Goal: Information Seeking & Learning: Learn about a topic

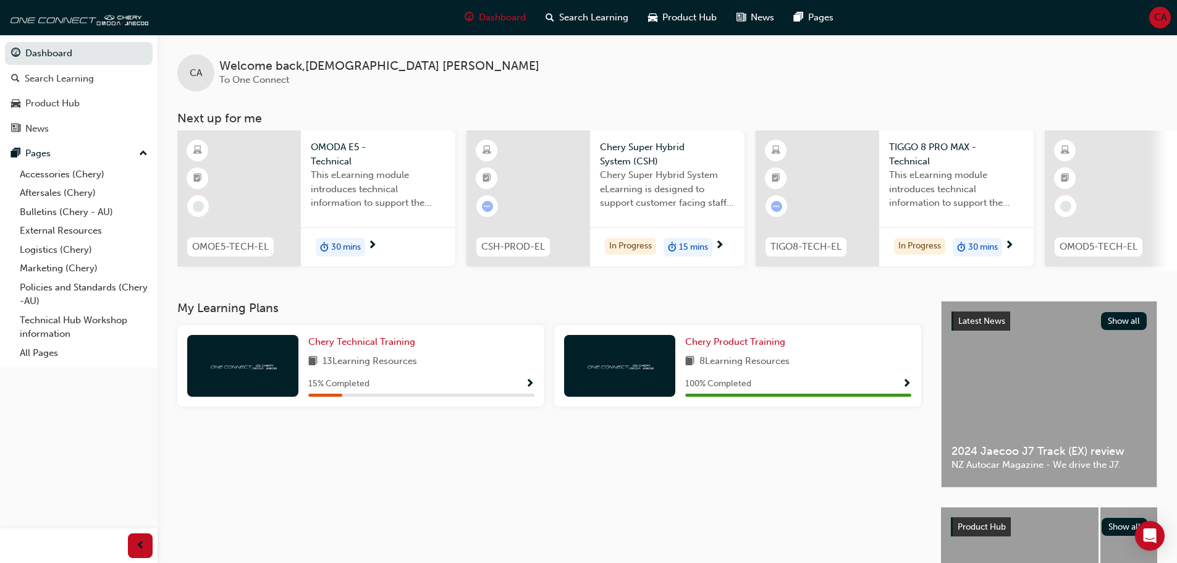
click at [248, 367] on img at bounding box center [243, 365] width 68 height 12
click at [348, 347] on span "Chery Technical Training" at bounding box center [361, 341] width 107 height 11
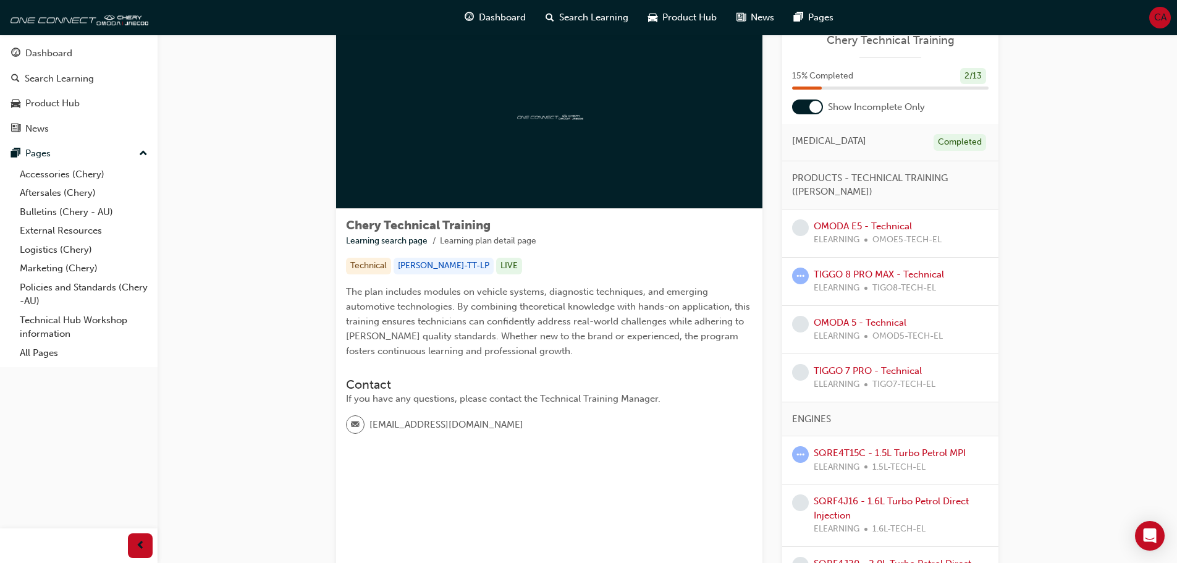
scroll to position [62, 0]
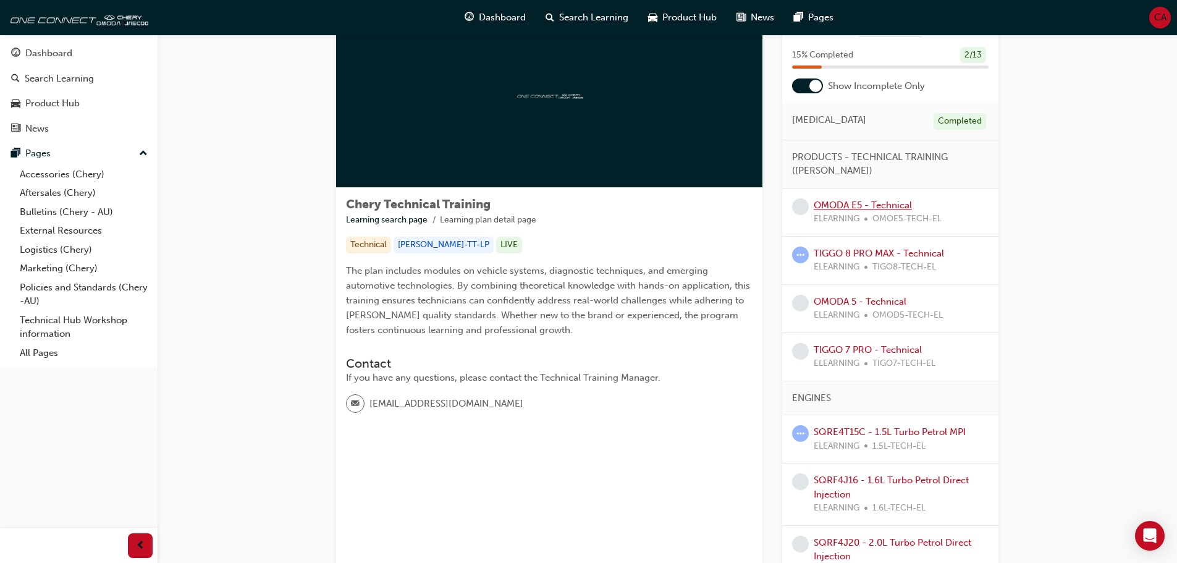
click at [884, 204] on link "OMODA E5 - Technical" at bounding box center [862, 204] width 98 height 11
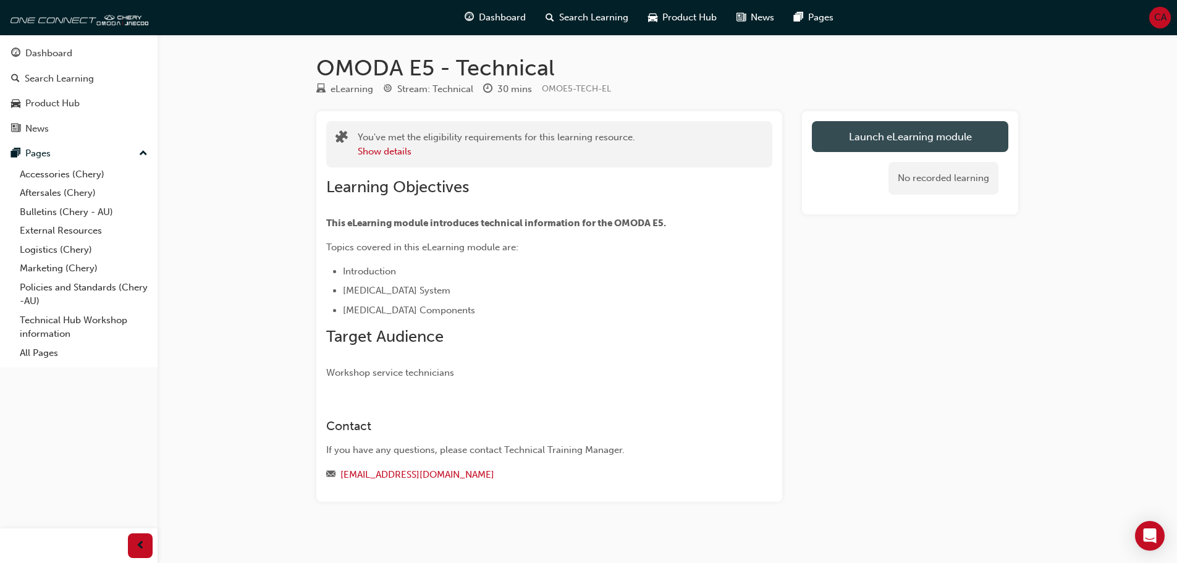
click at [882, 137] on link "Launch eLearning module" at bounding box center [910, 136] width 196 height 31
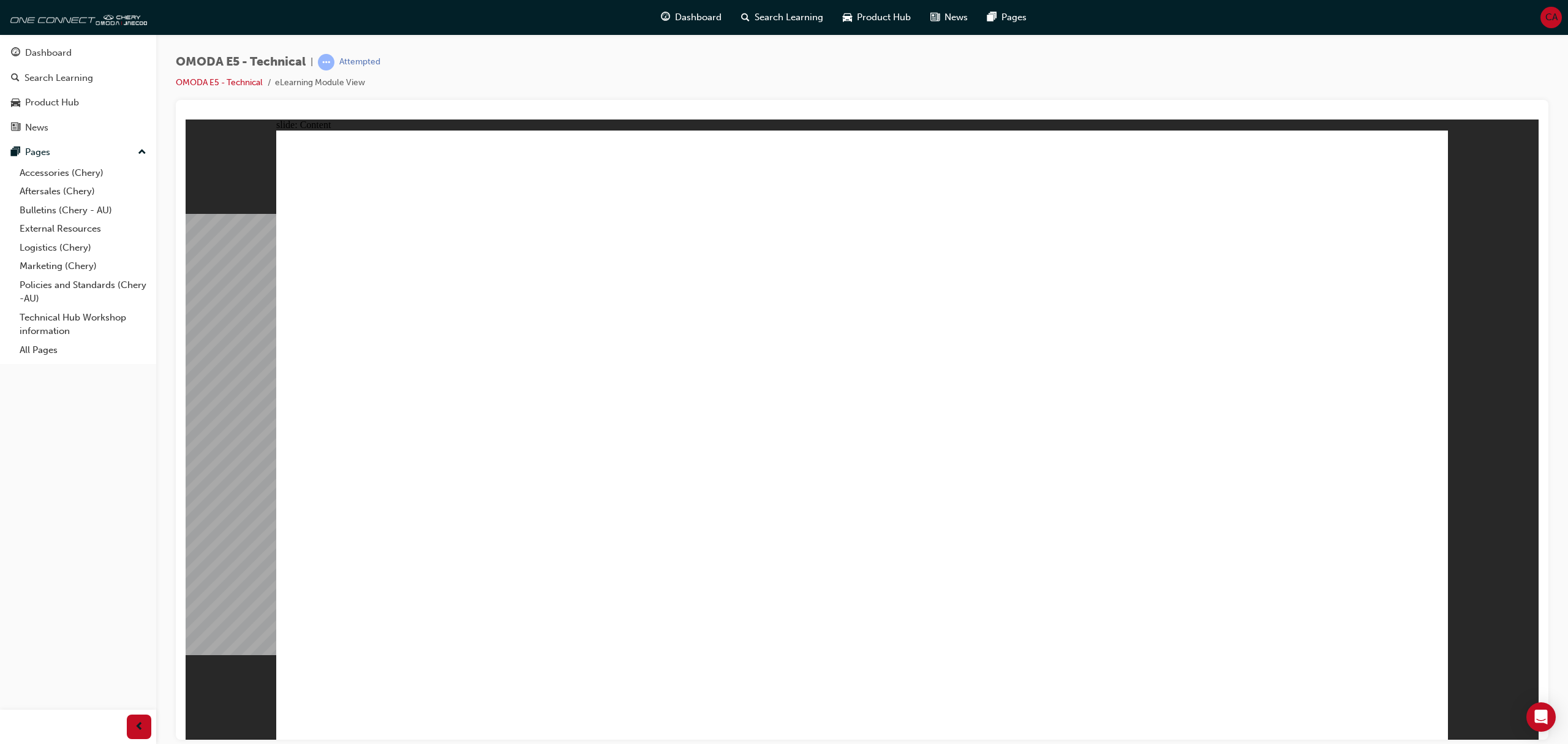
drag, startPoint x: 341, startPoint y: 549, endPoint x: 372, endPoint y: 552, distance: 31.1
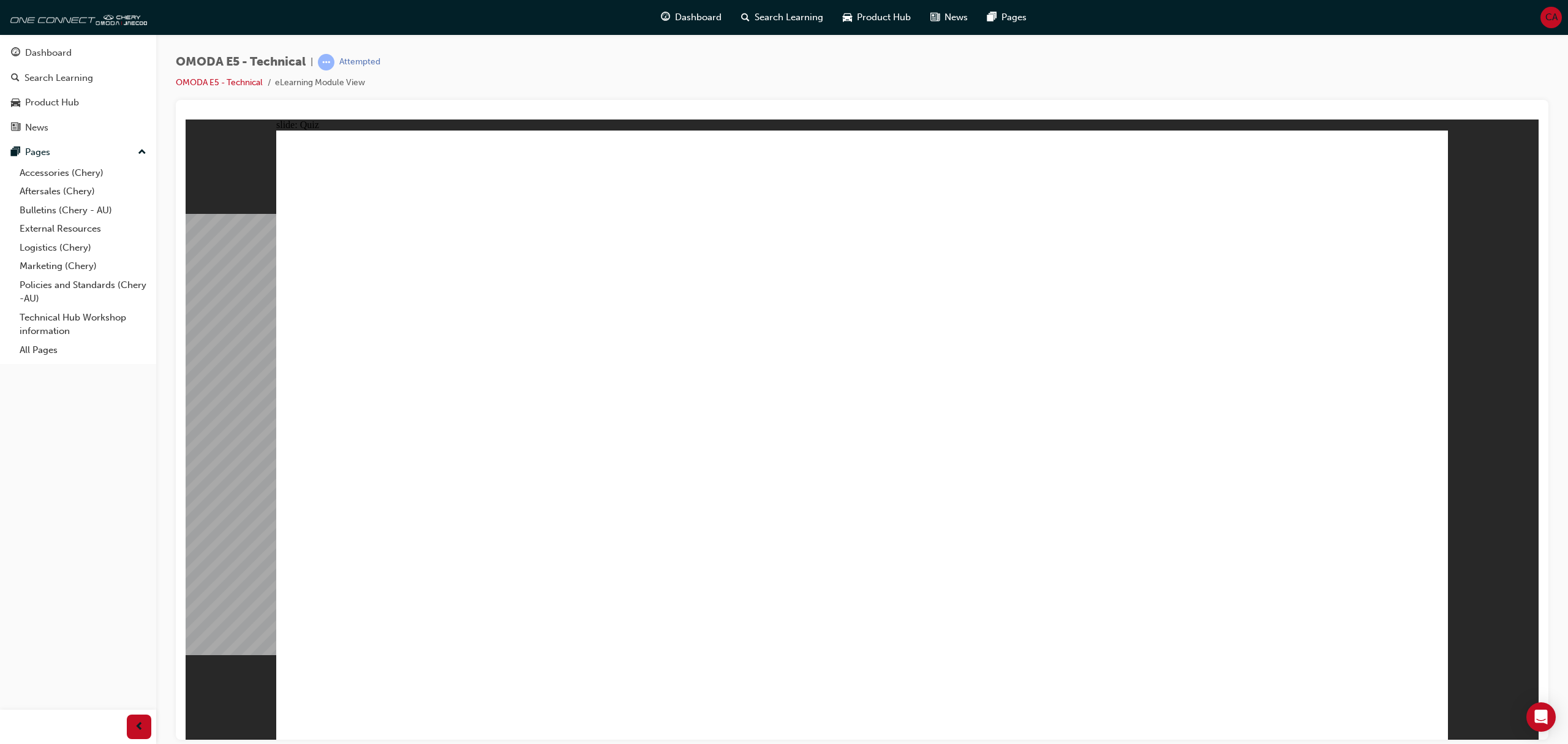
radio input "true"
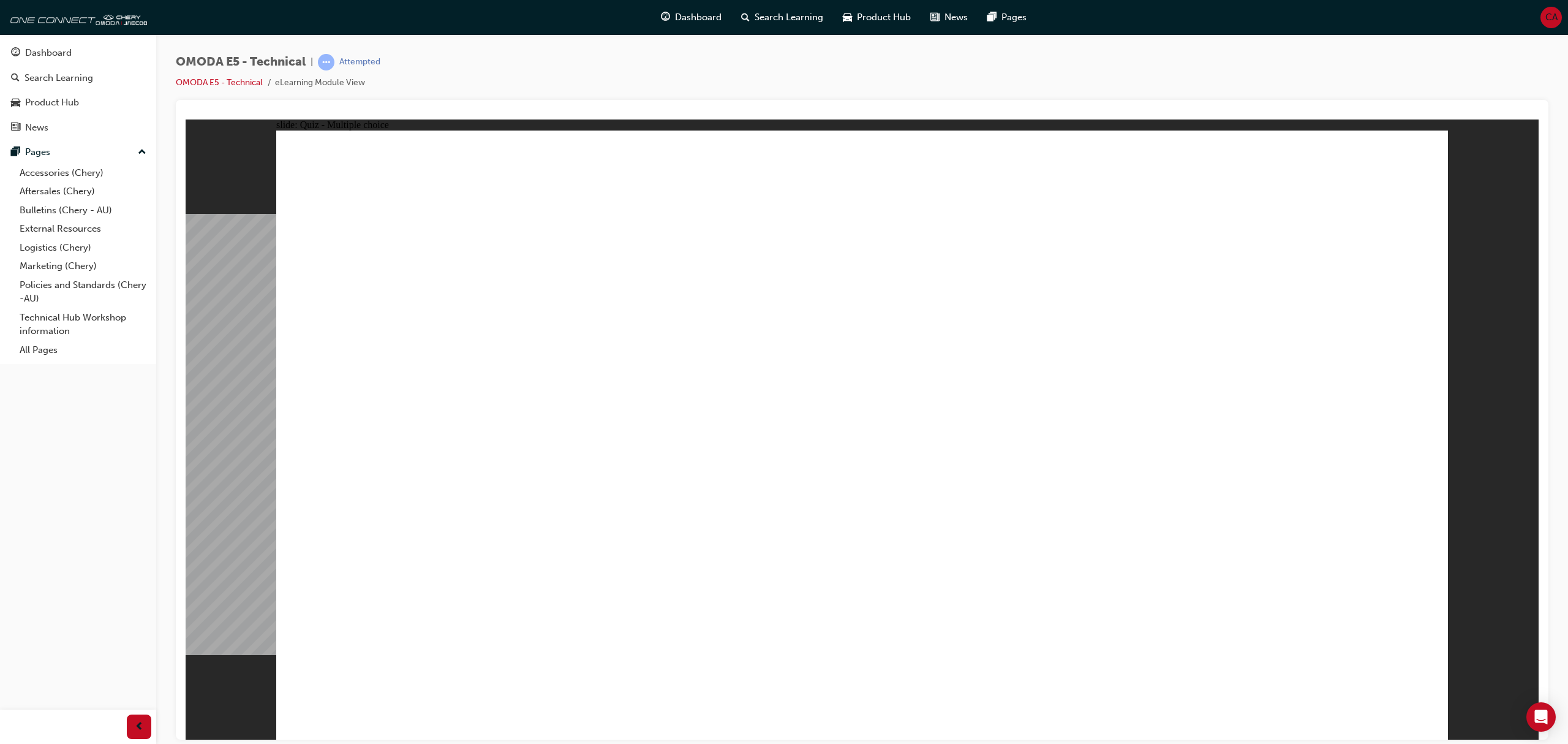
radio input "true"
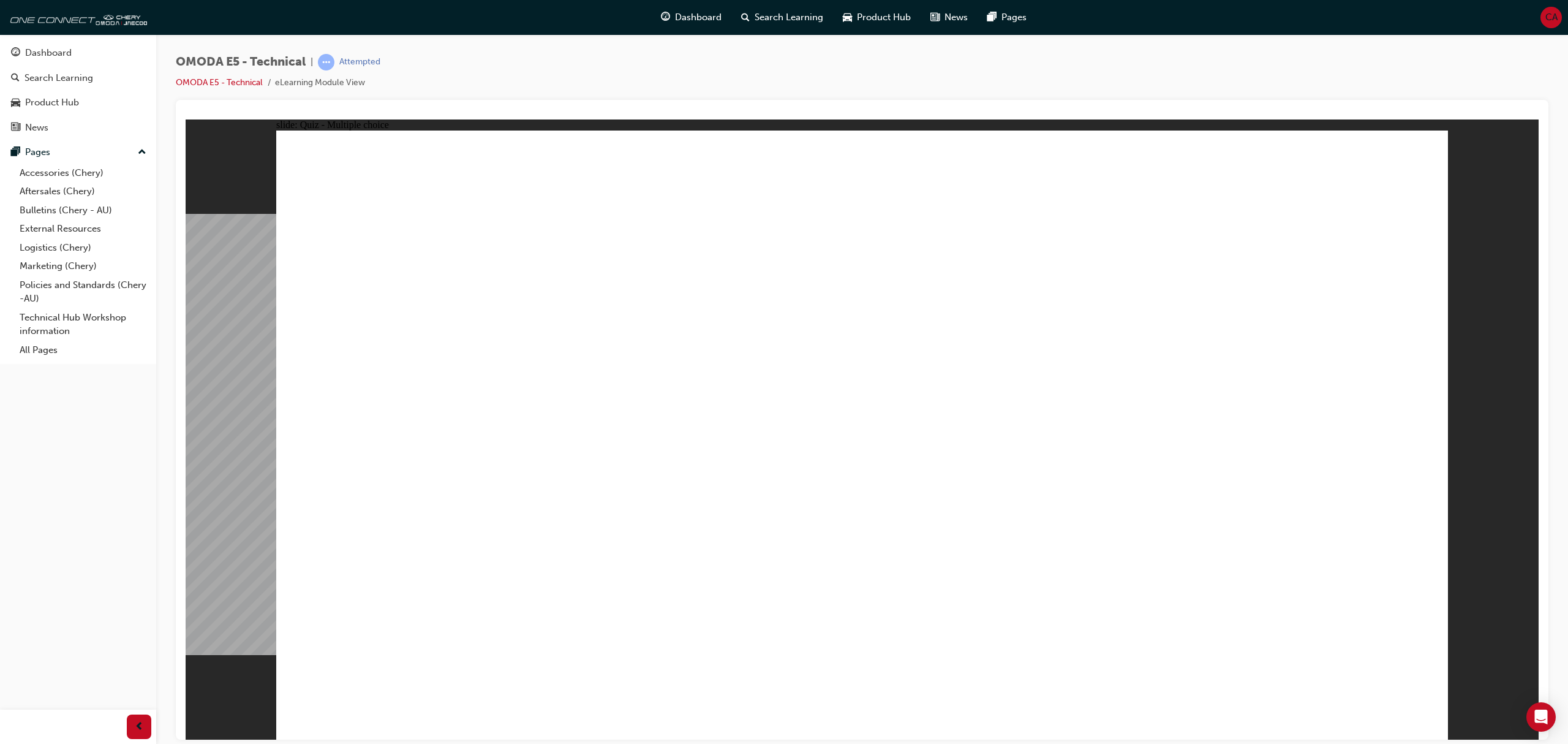
radio input "true"
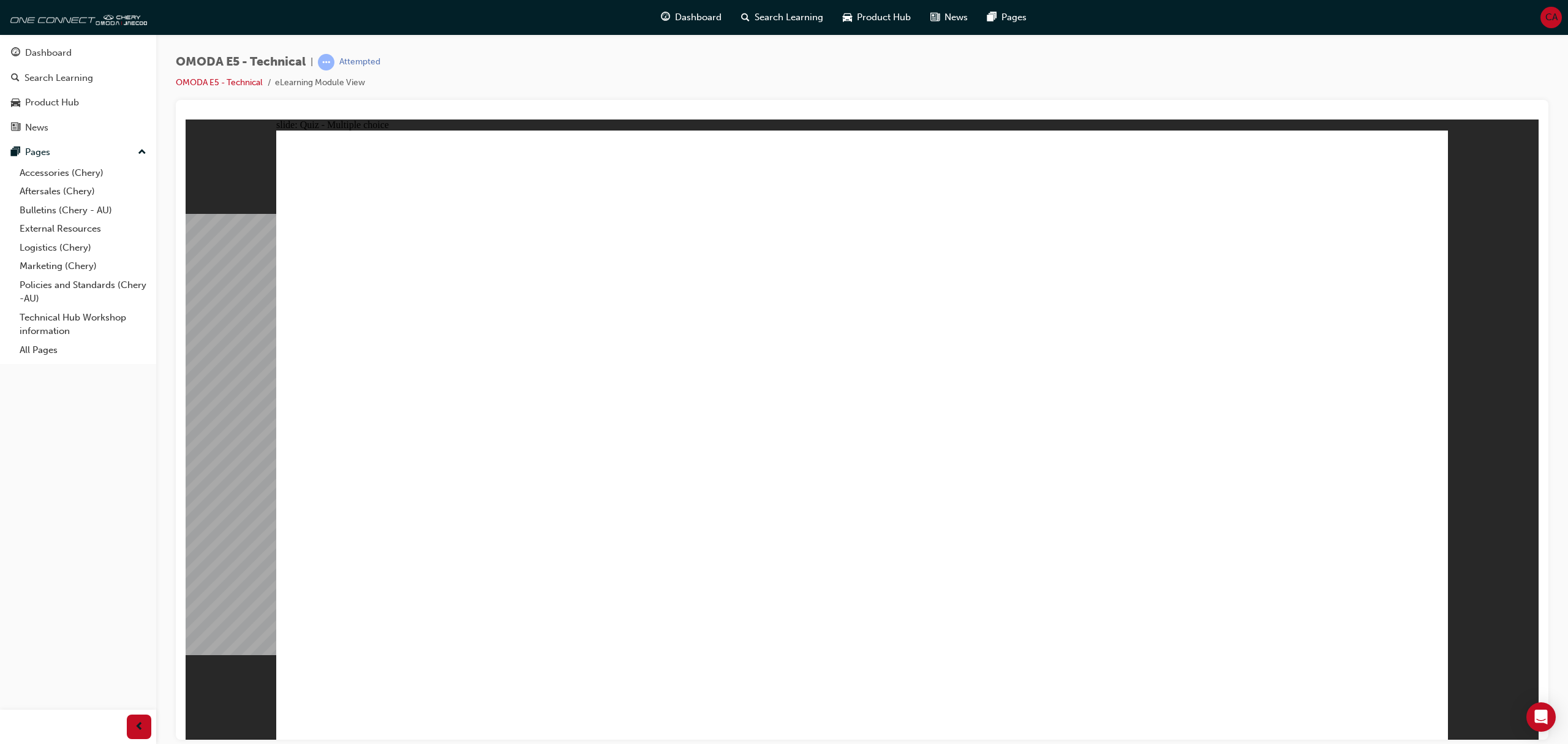
radio input "true"
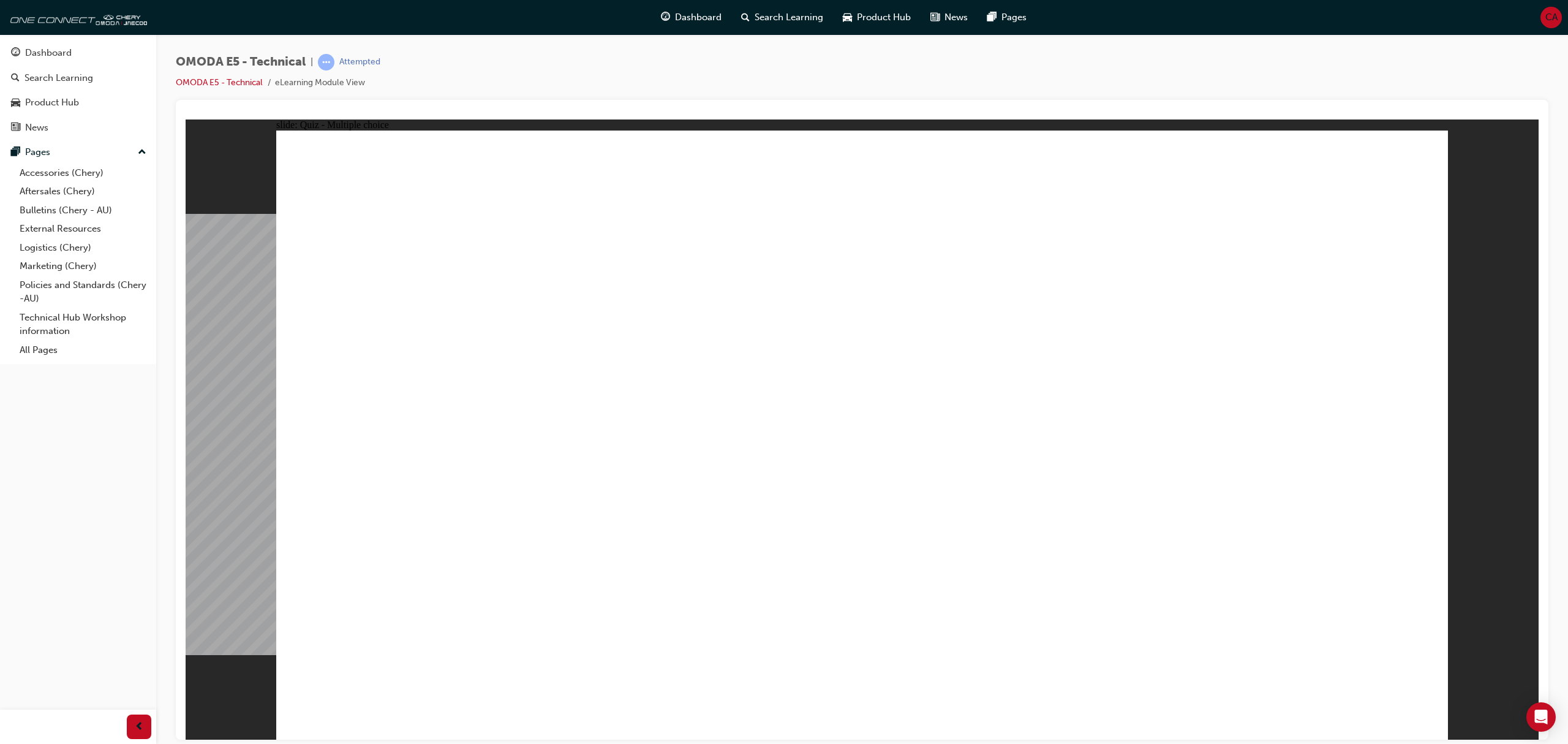
radio input "false"
radio input "true"
drag, startPoint x: 1191, startPoint y: 285, endPoint x: 1183, endPoint y: 298, distance: 15.3
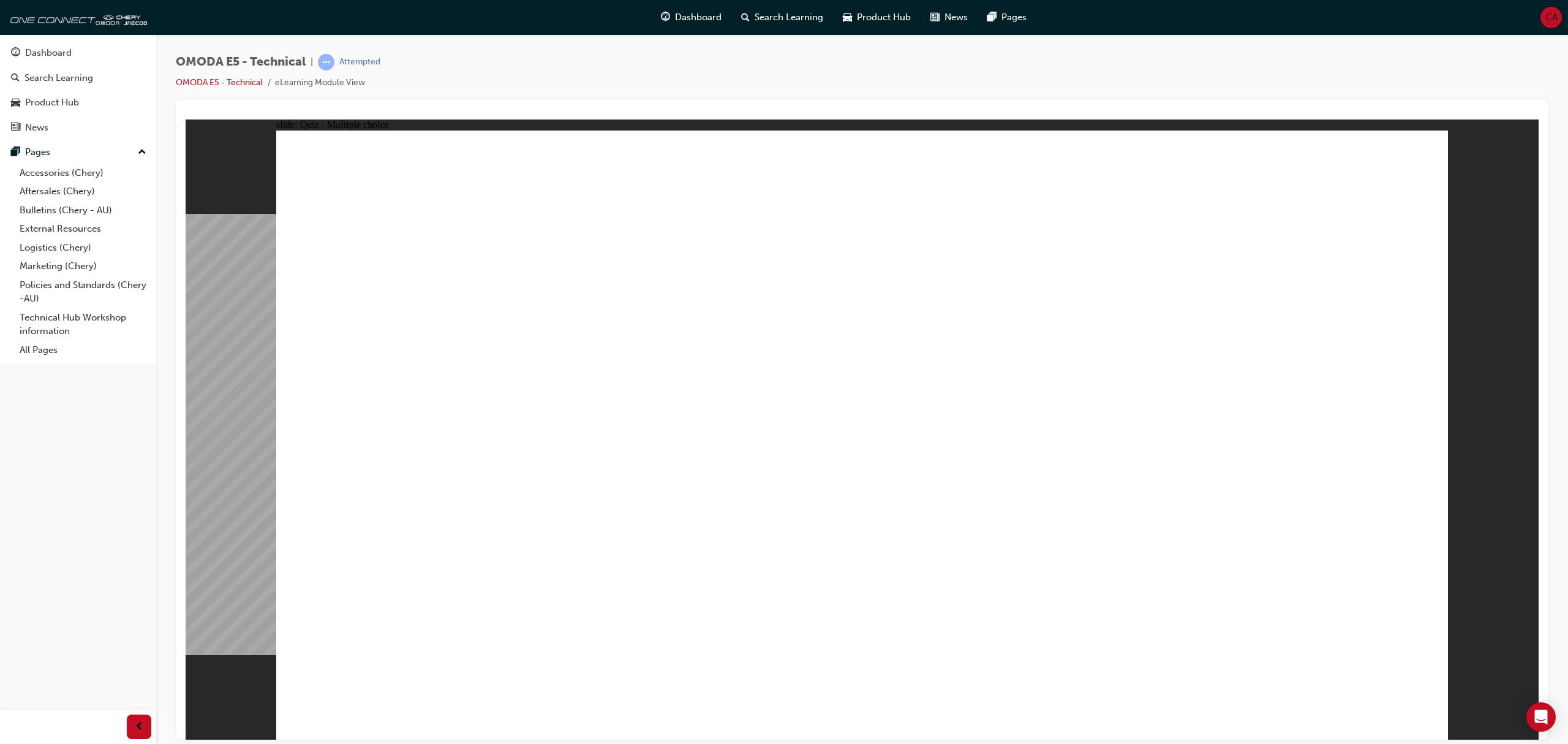
radio input "true"
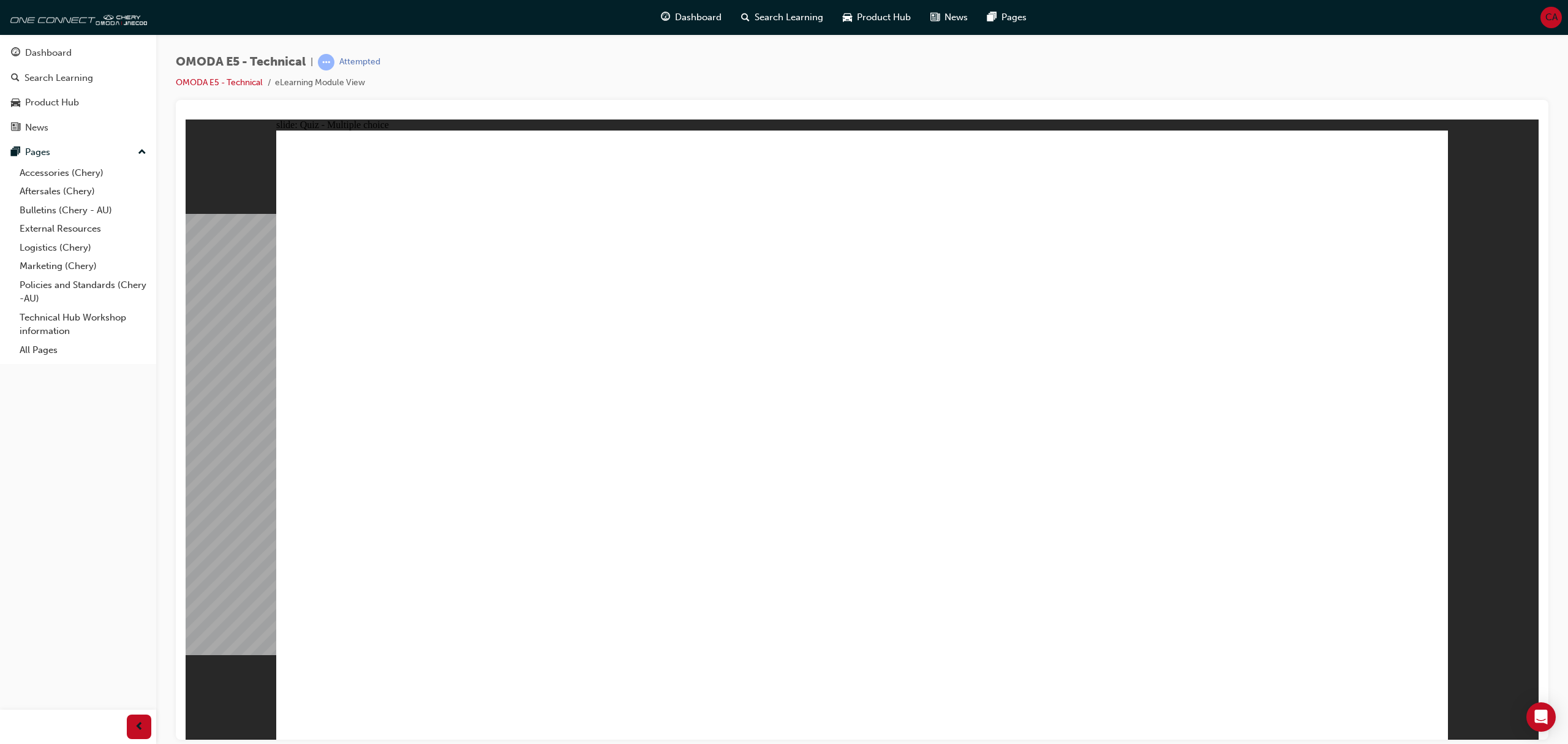
radio input "true"
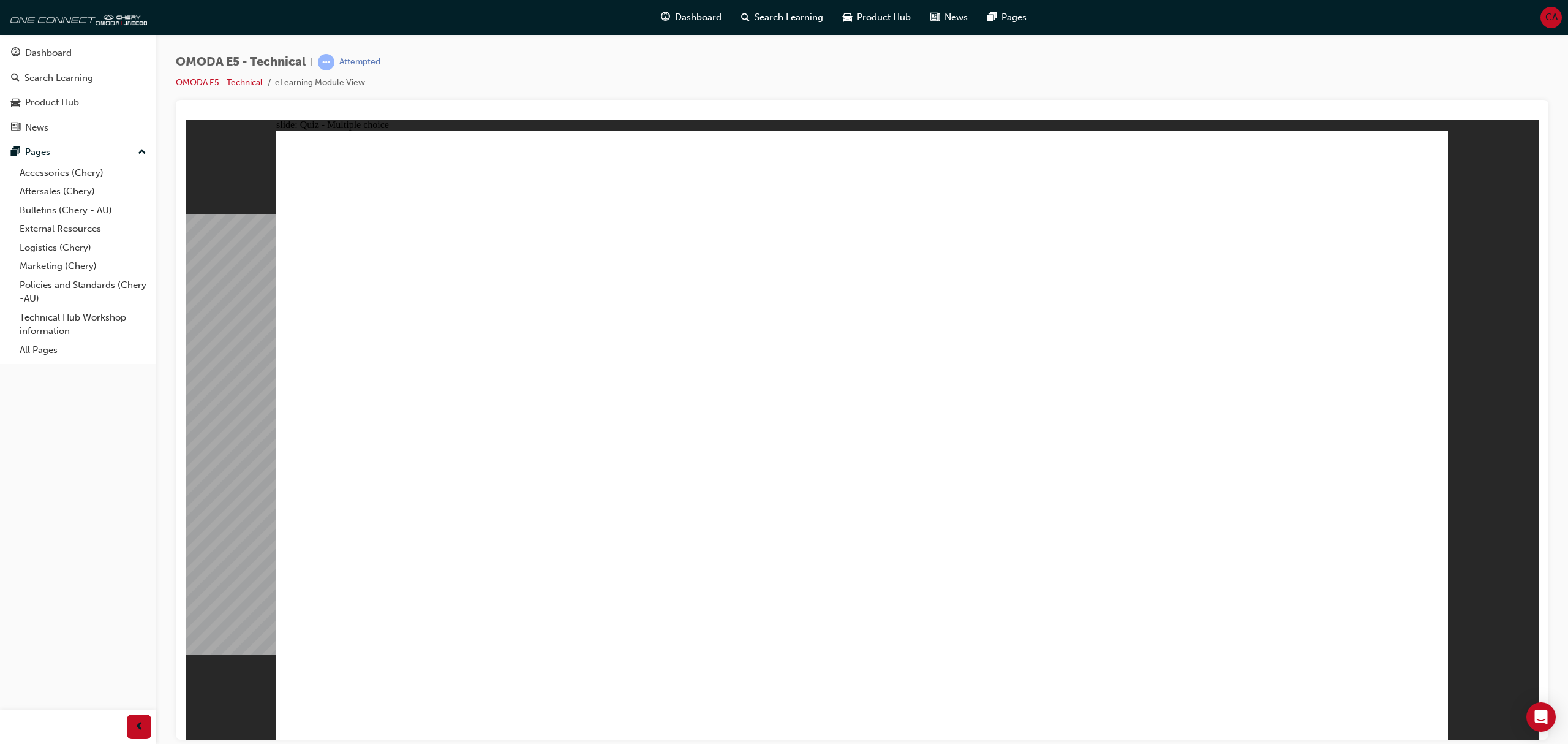
radio input "true"
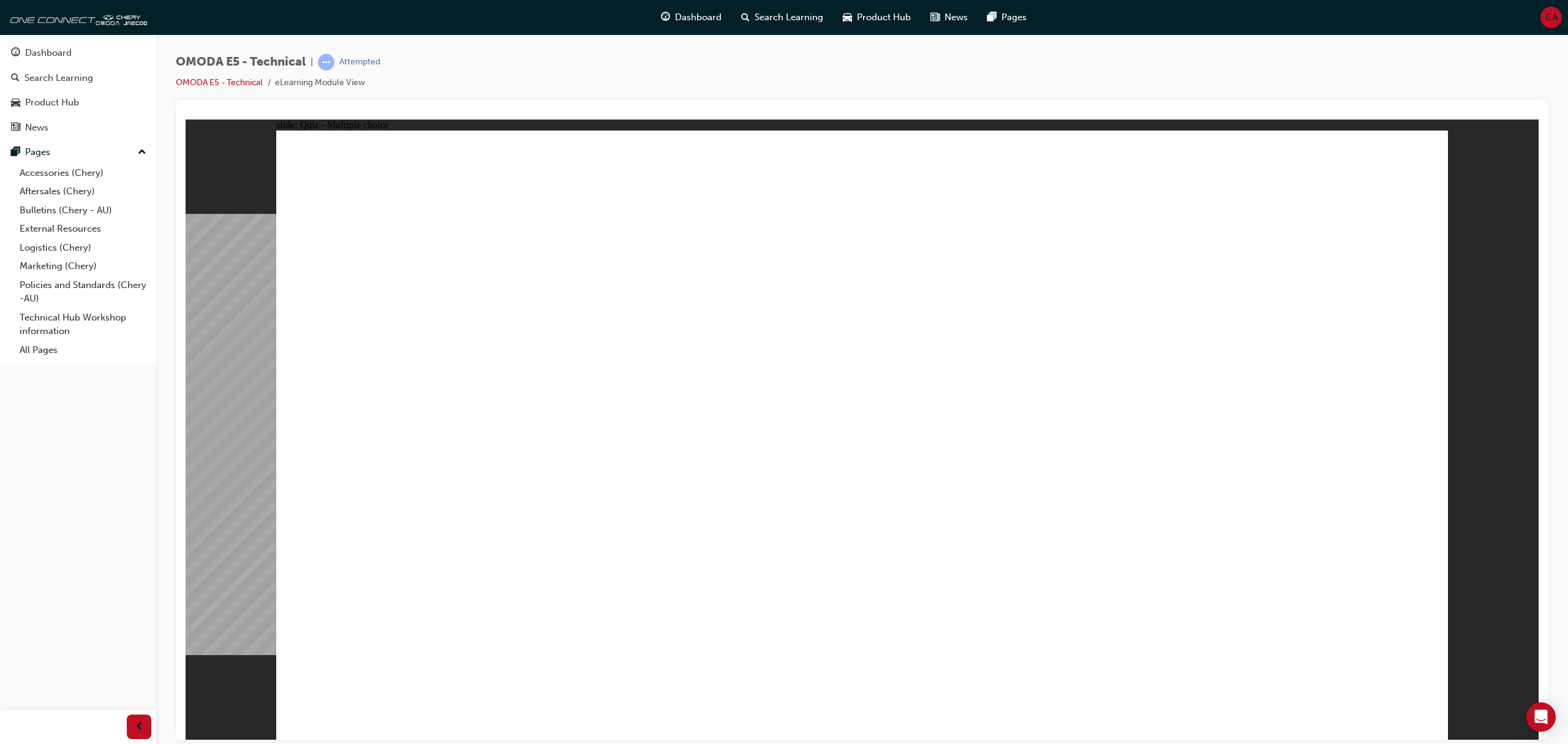
radio input "true"
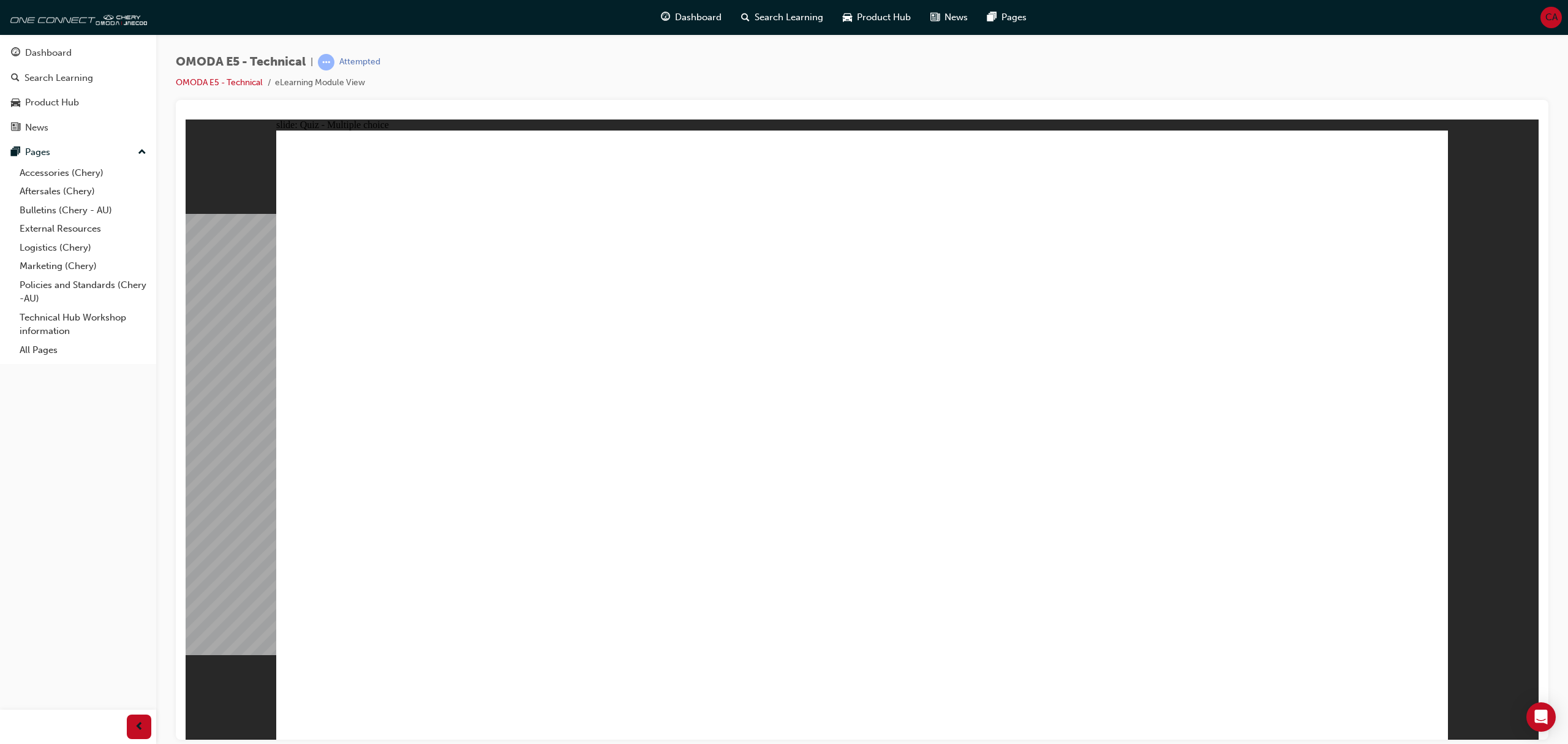
radio input "false"
radio input "true"
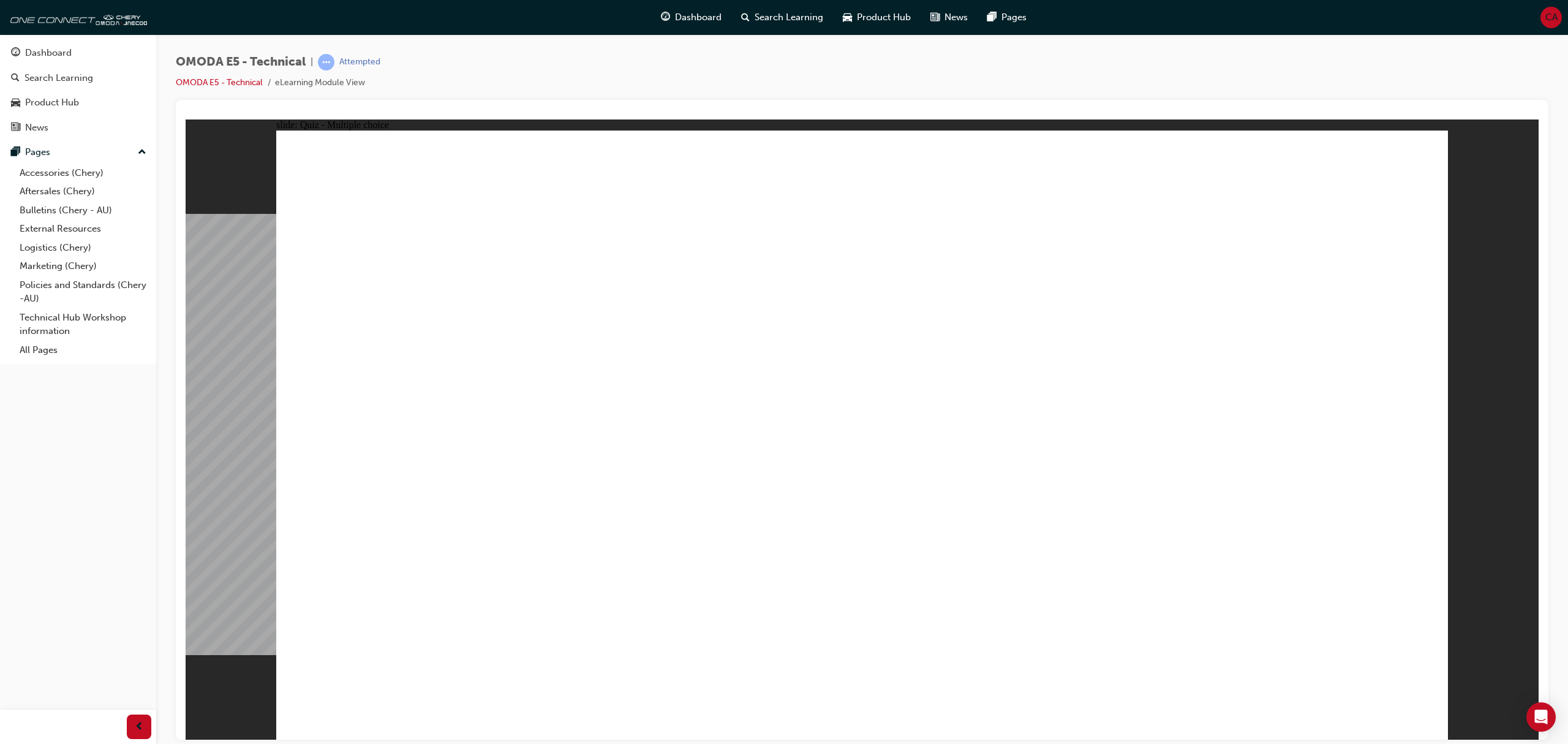
radio input "true"
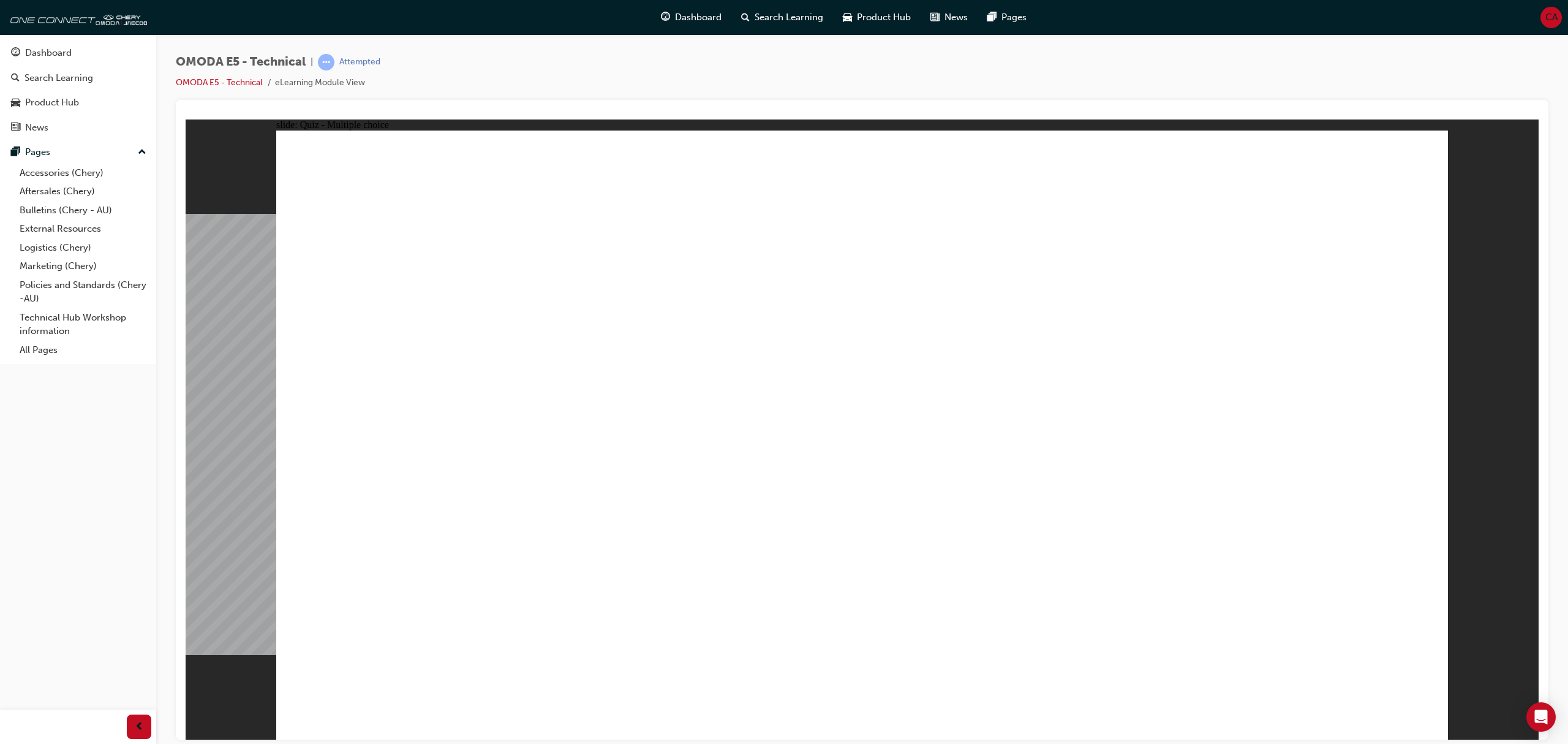
radio input "true"
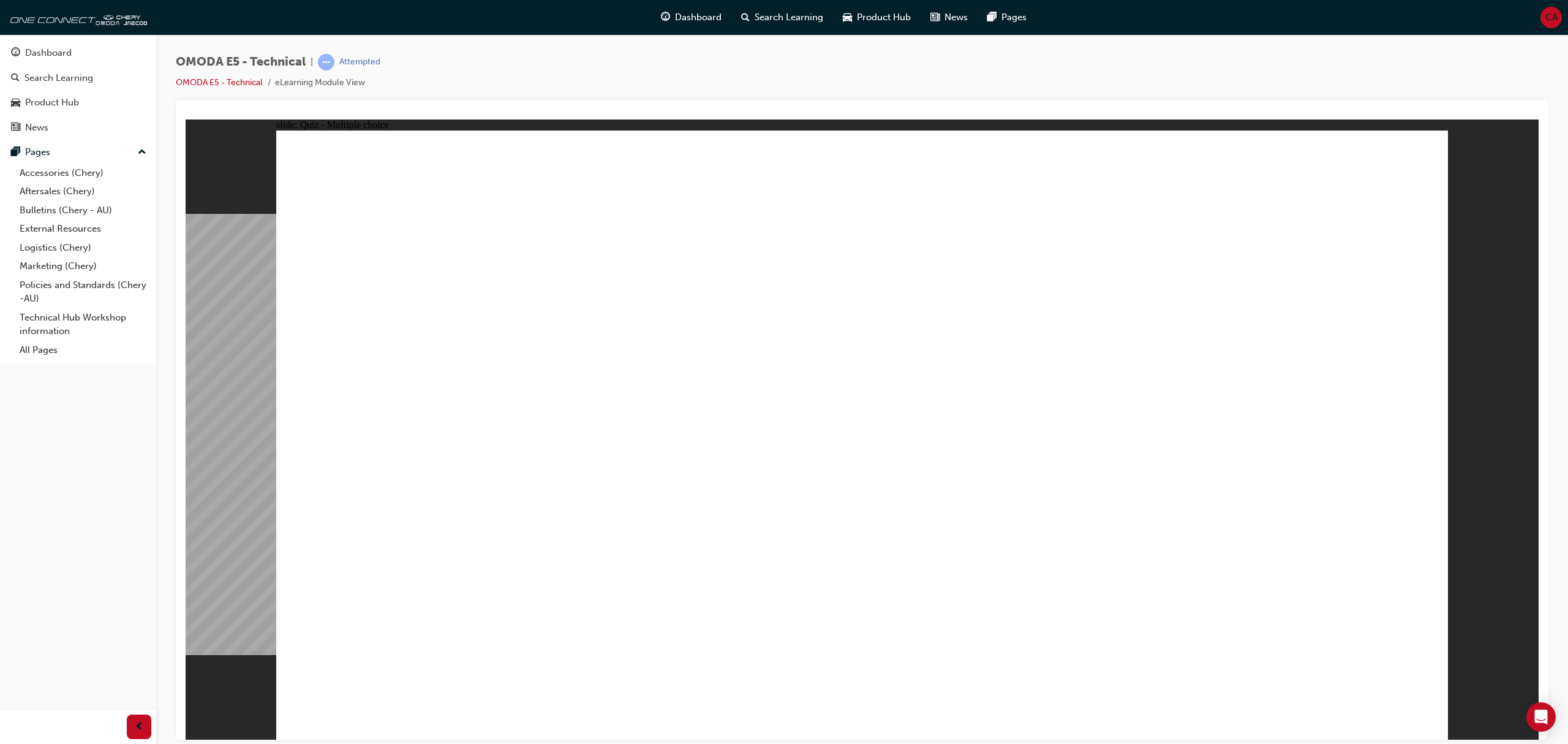
radio input "true"
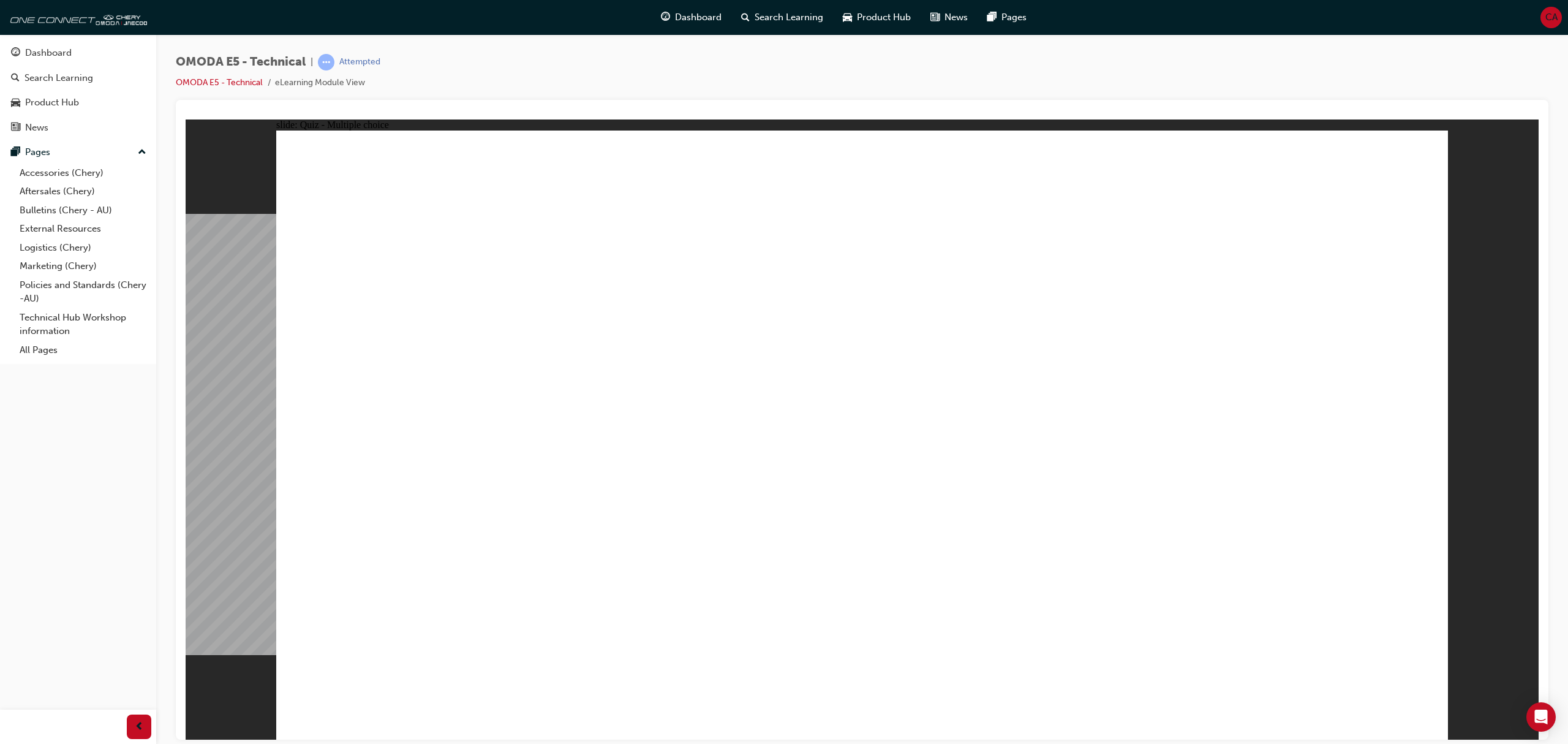
radio input "true"
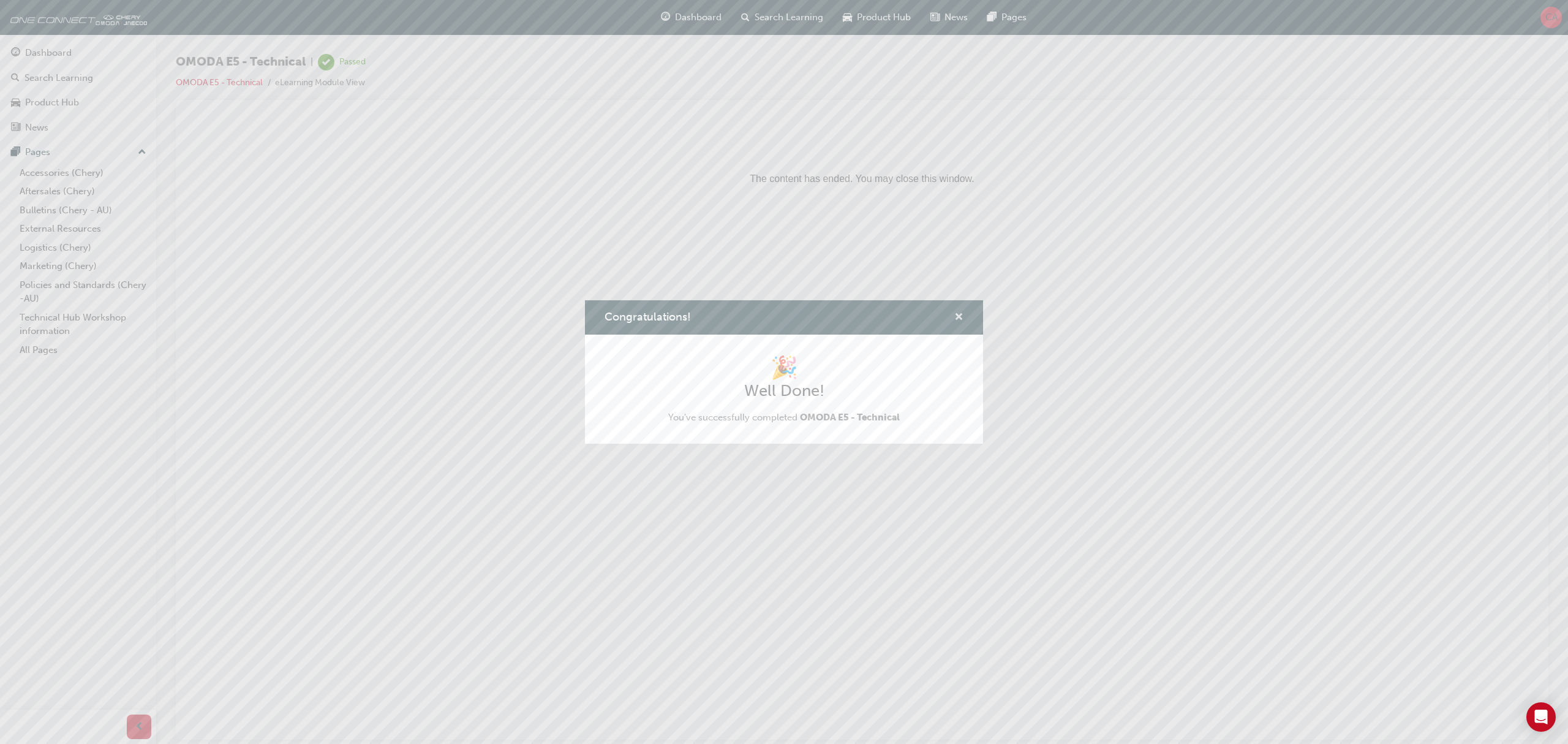
click at [955, 321] on span "cross-icon" at bounding box center [958, 317] width 9 height 11
